Goal: Find specific page/section: Find specific page/section

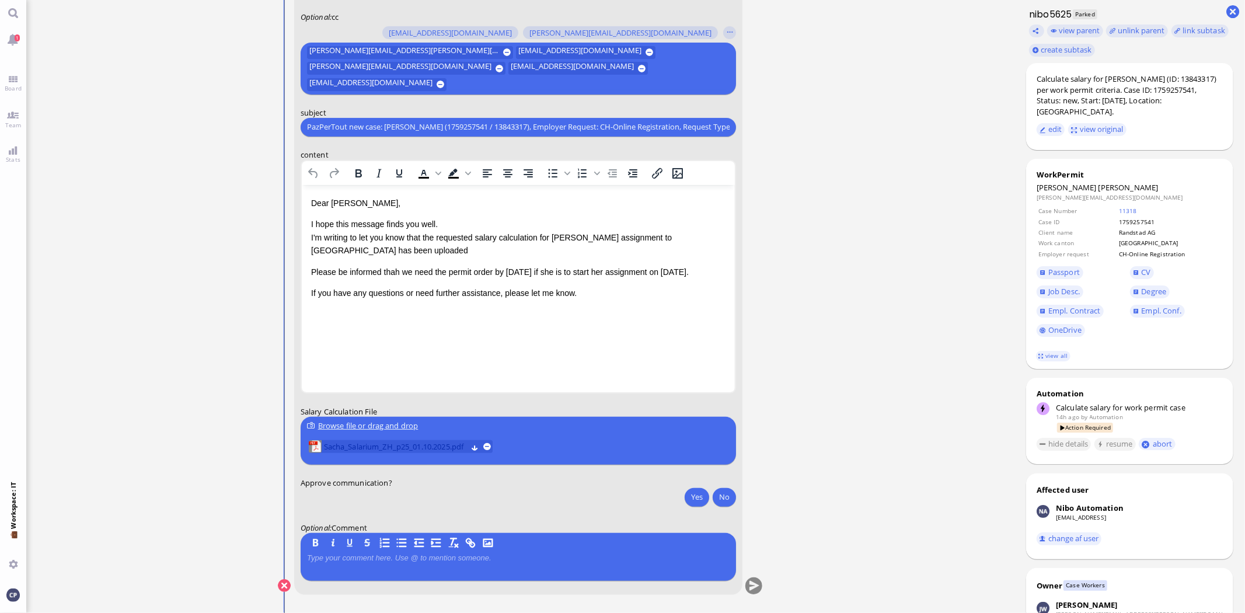
click at [355, 442] on span "Sacha_Salarium_ZH_p25_01.10.2025.pdf" at bounding box center [394, 446] width 143 height 13
click at [13, 79] on link "Board" at bounding box center [13, 83] width 26 height 26
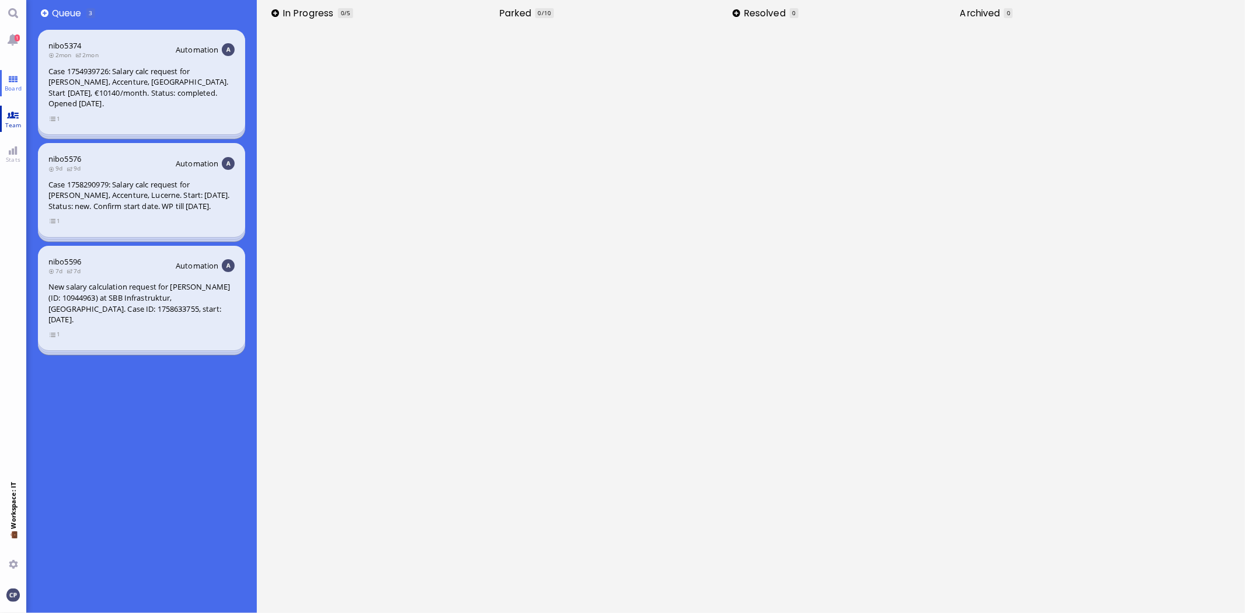
click at [10, 119] on link "Team" at bounding box center [13, 119] width 26 height 26
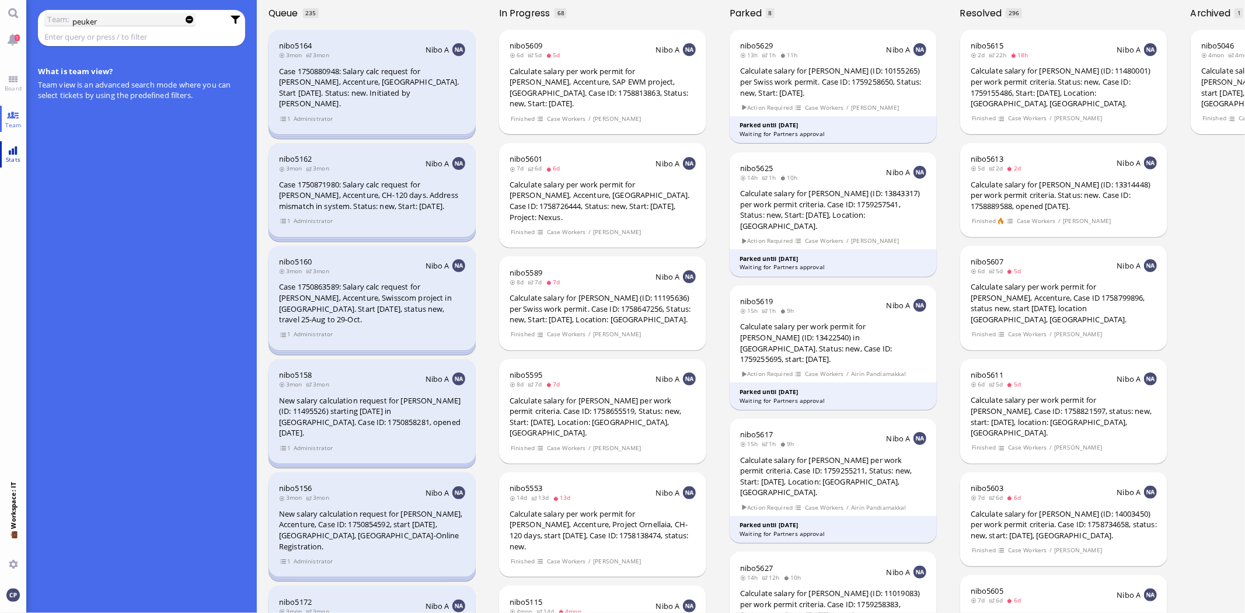
type input "peuker"
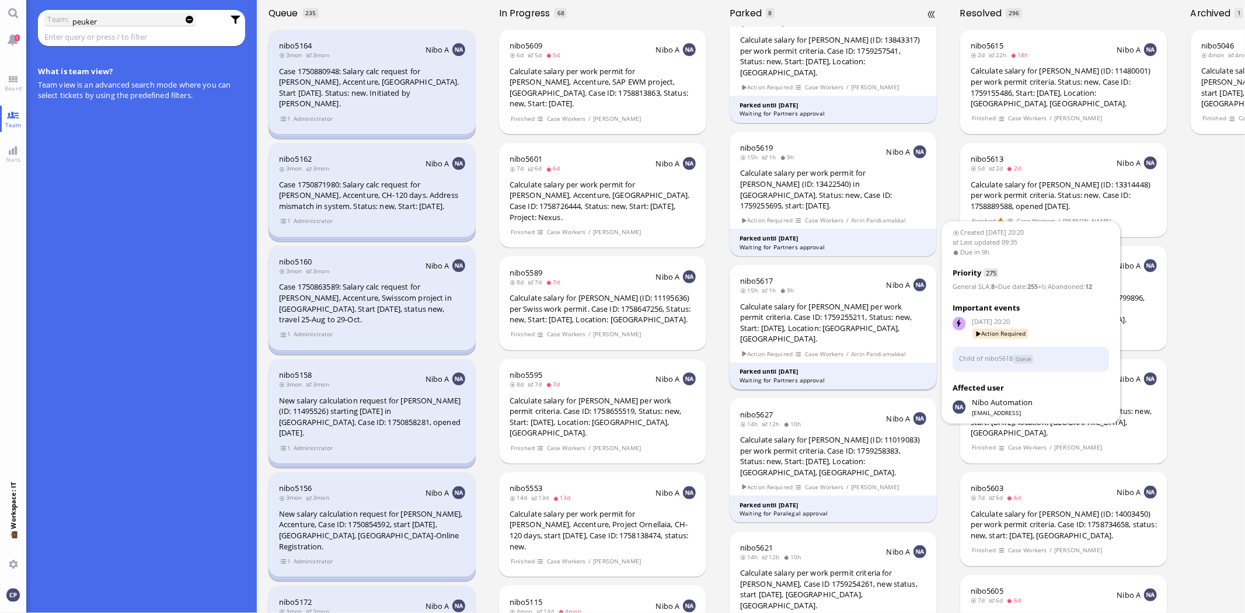
scroll to position [194, 0]
